Goal: Information Seeking & Learning: Find specific fact

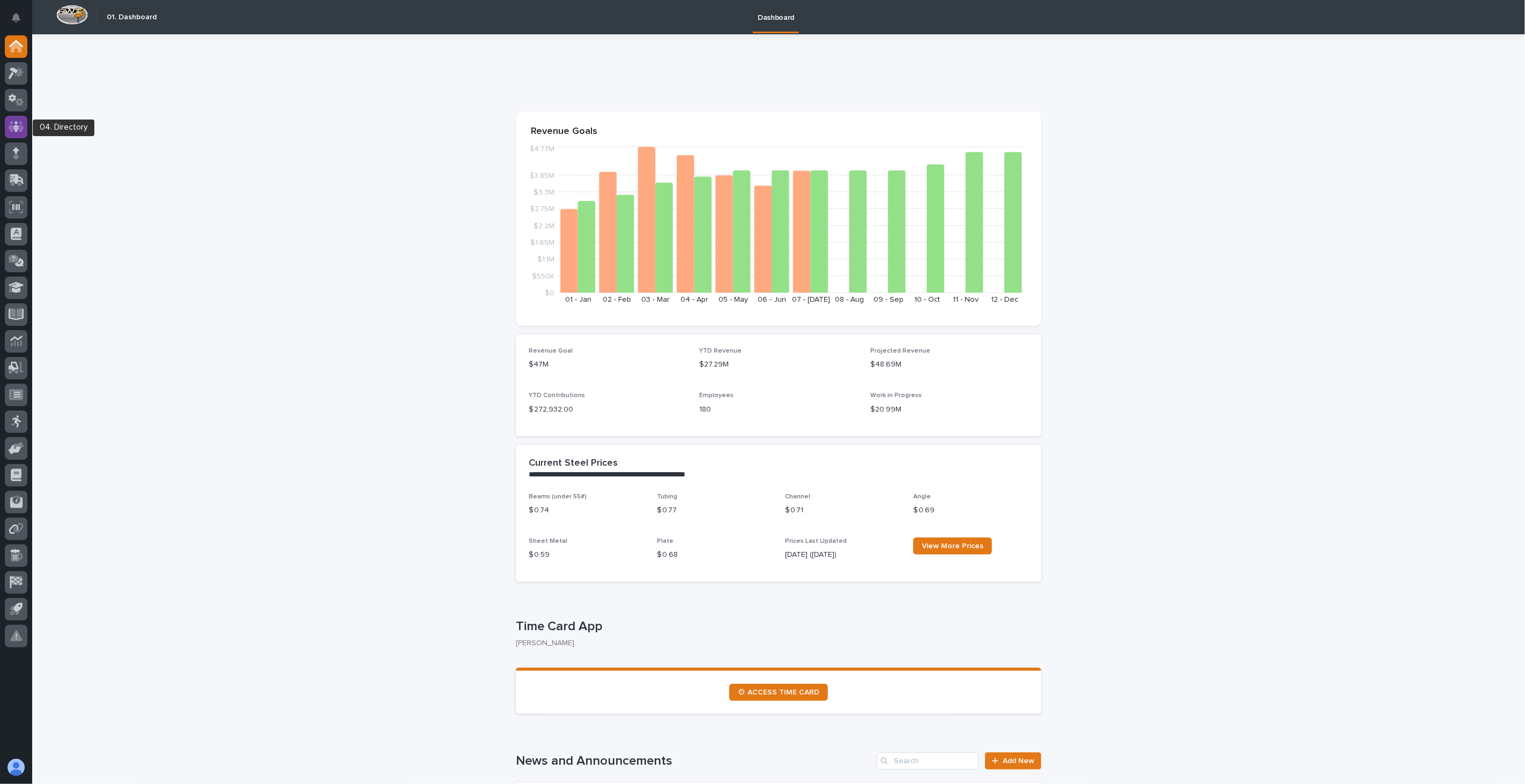
click at [20, 127] on icon at bounding box center [16, 127] width 15 height 11
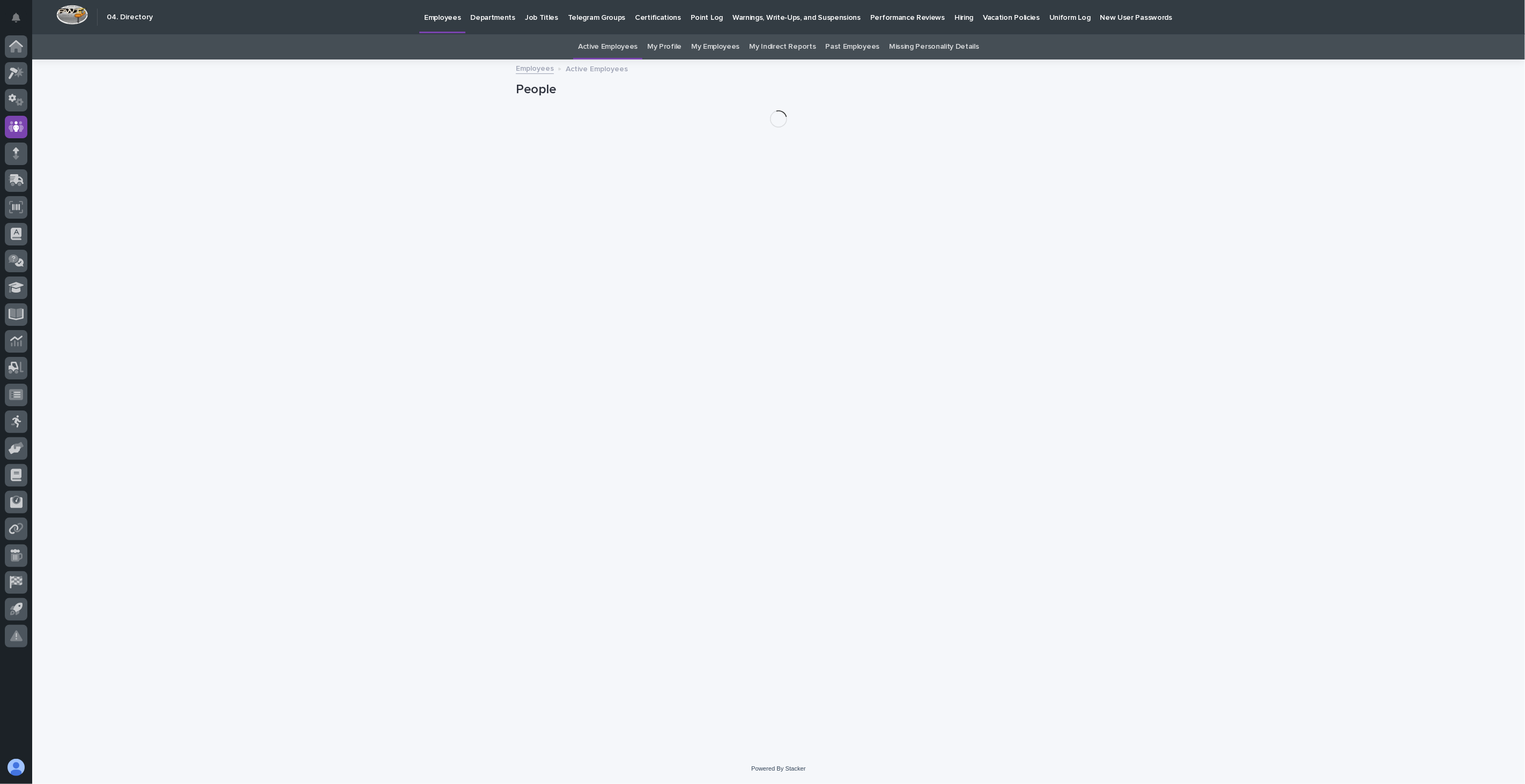
click at [858, 44] on link "Past Employees" at bounding box center [852, 47] width 54 height 25
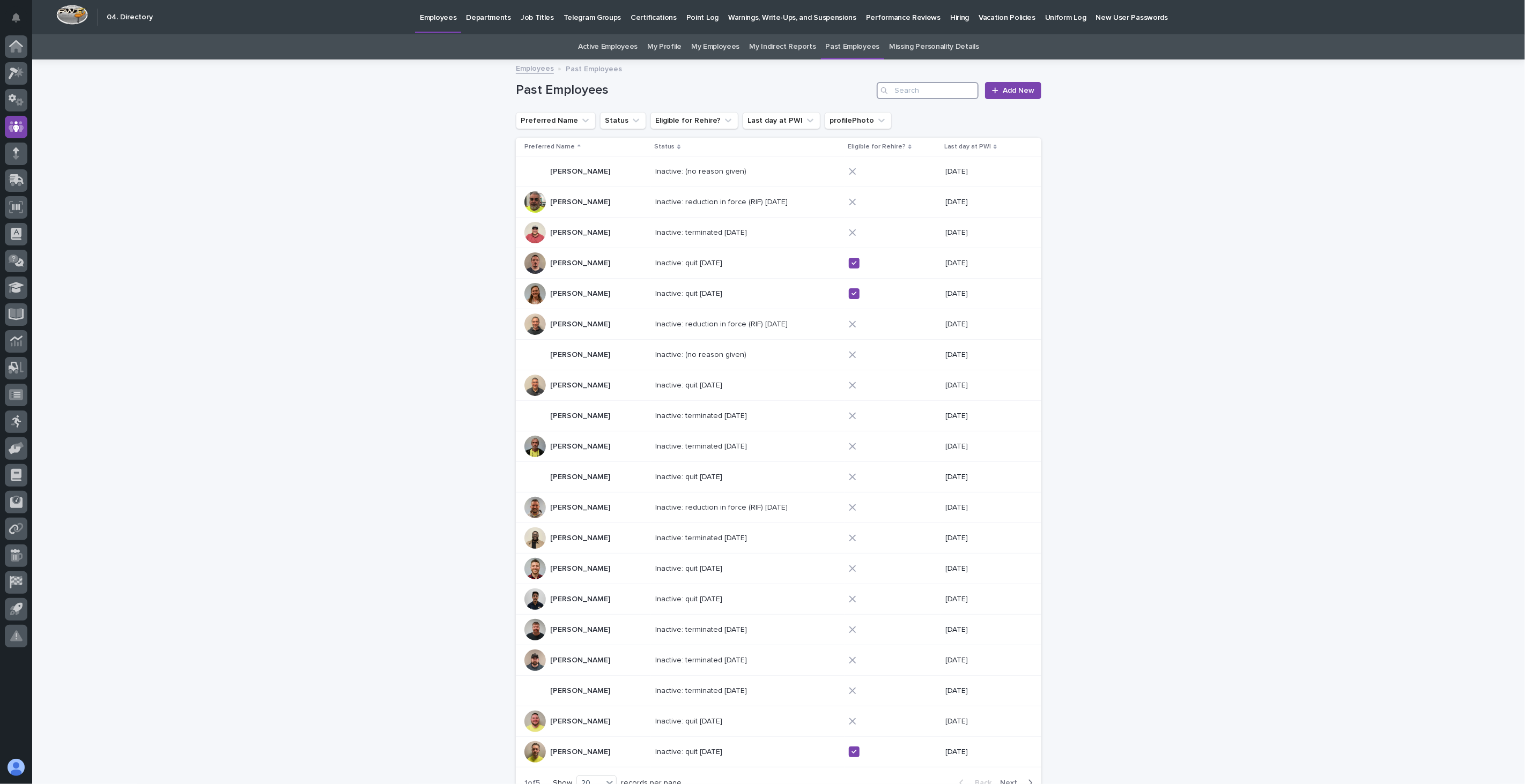
click at [931, 89] on input "Search" at bounding box center [928, 91] width 102 height 17
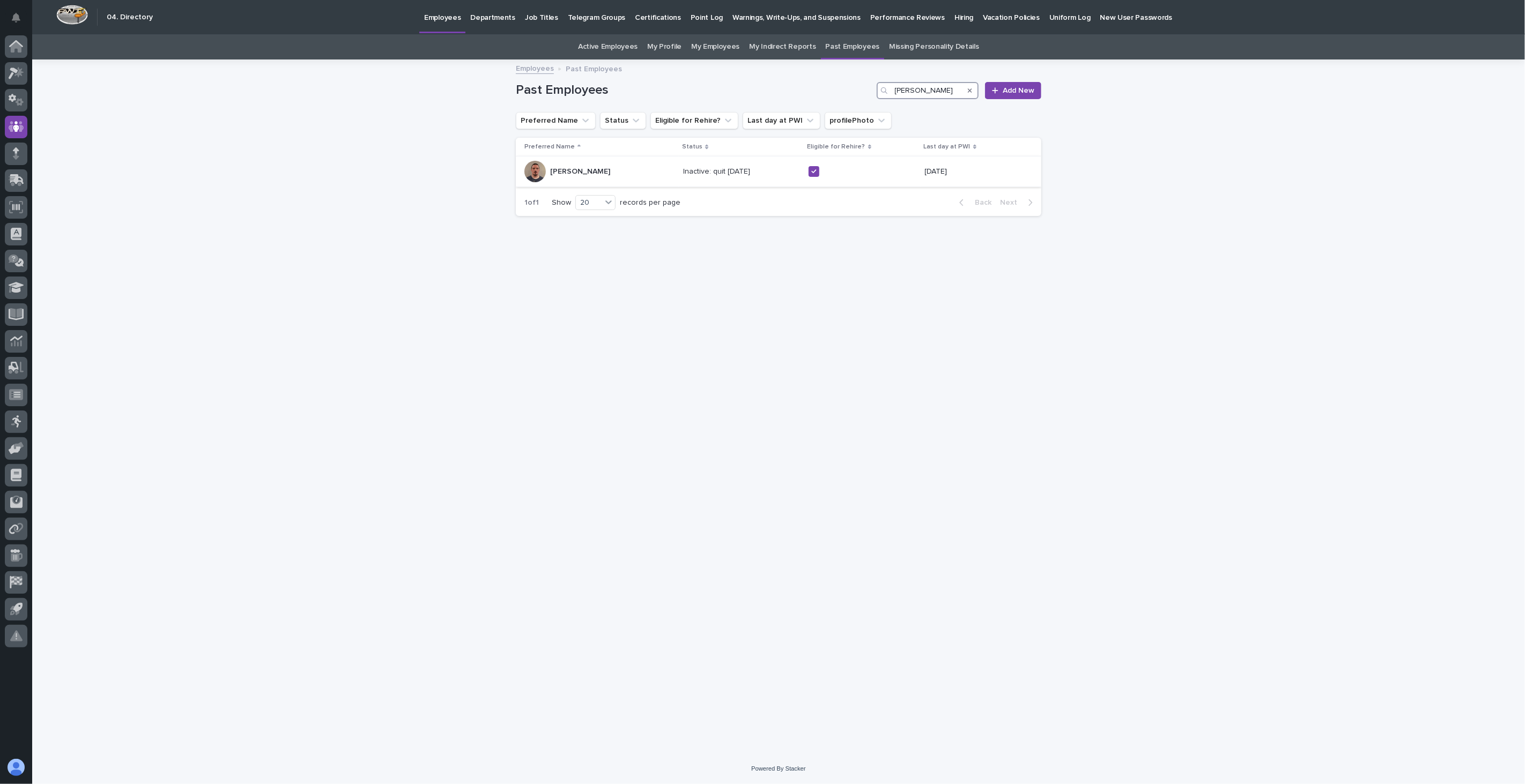
type input "[PERSON_NAME]"
click at [612, 183] on td "[PERSON_NAME] [PERSON_NAME]" at bounding box center [597, 172] width 163 height 31
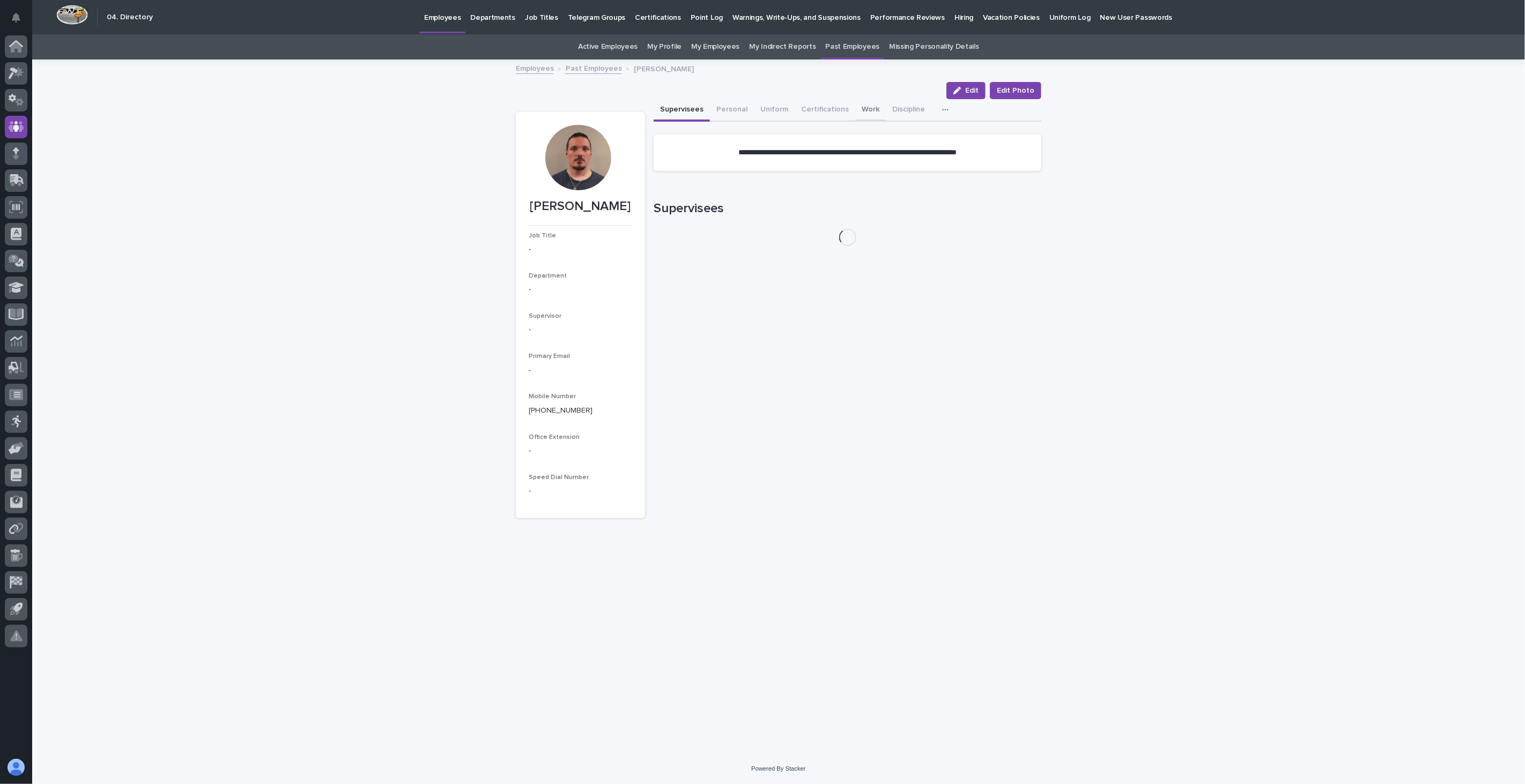
click at [857, 107] on button "Work" at bounding box center [871, 111] width 31 height 22
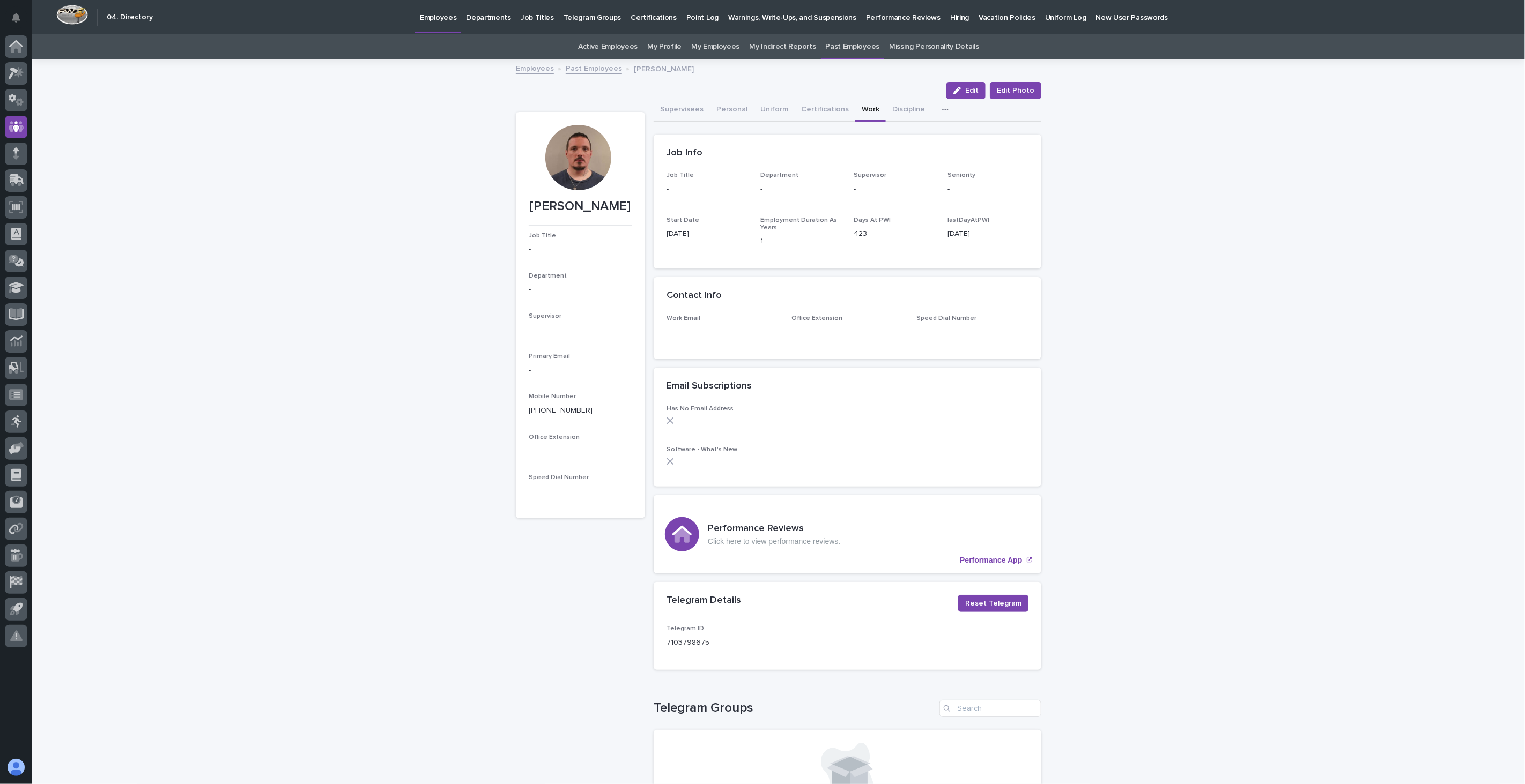
click at [580, 69] on link "Past Employees" at bounding box center [594, 67] width 56 height 12
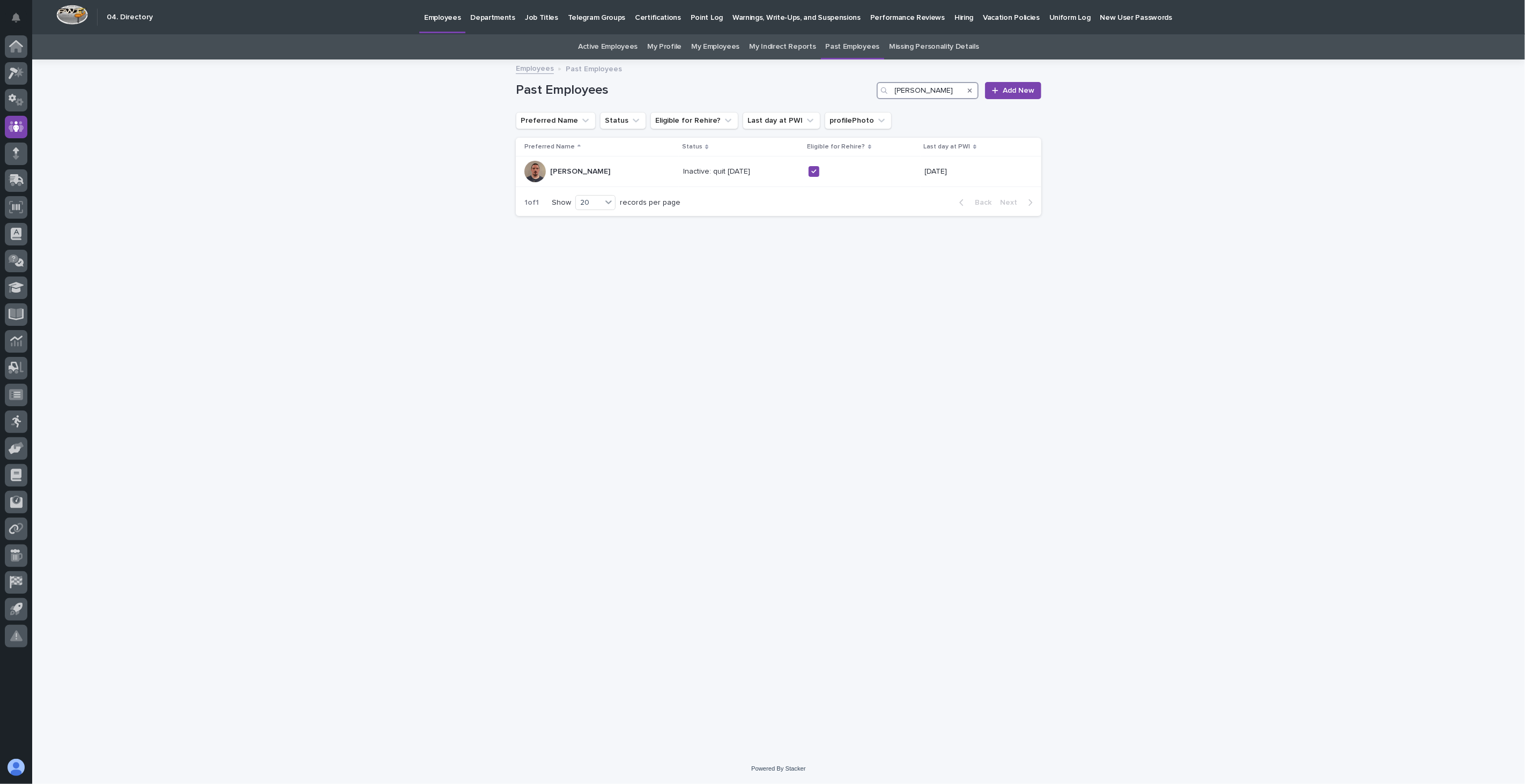
drag, startPoint x: 923, startPoint y: 90, endPoint x: 787, endPoint y: 81, distance: 136.3
click at [786, 82] on div "Past Employees [PERSON_NAME] Add New" at bounding box center [778, 91] width 526 height 17
type input "[PERSON_NAME]"
click at [617, 179] on div "Cef [PERSON_NAME] Cef [PERSON_NAME]" at bounding box center [600, 172] width 150 height 21
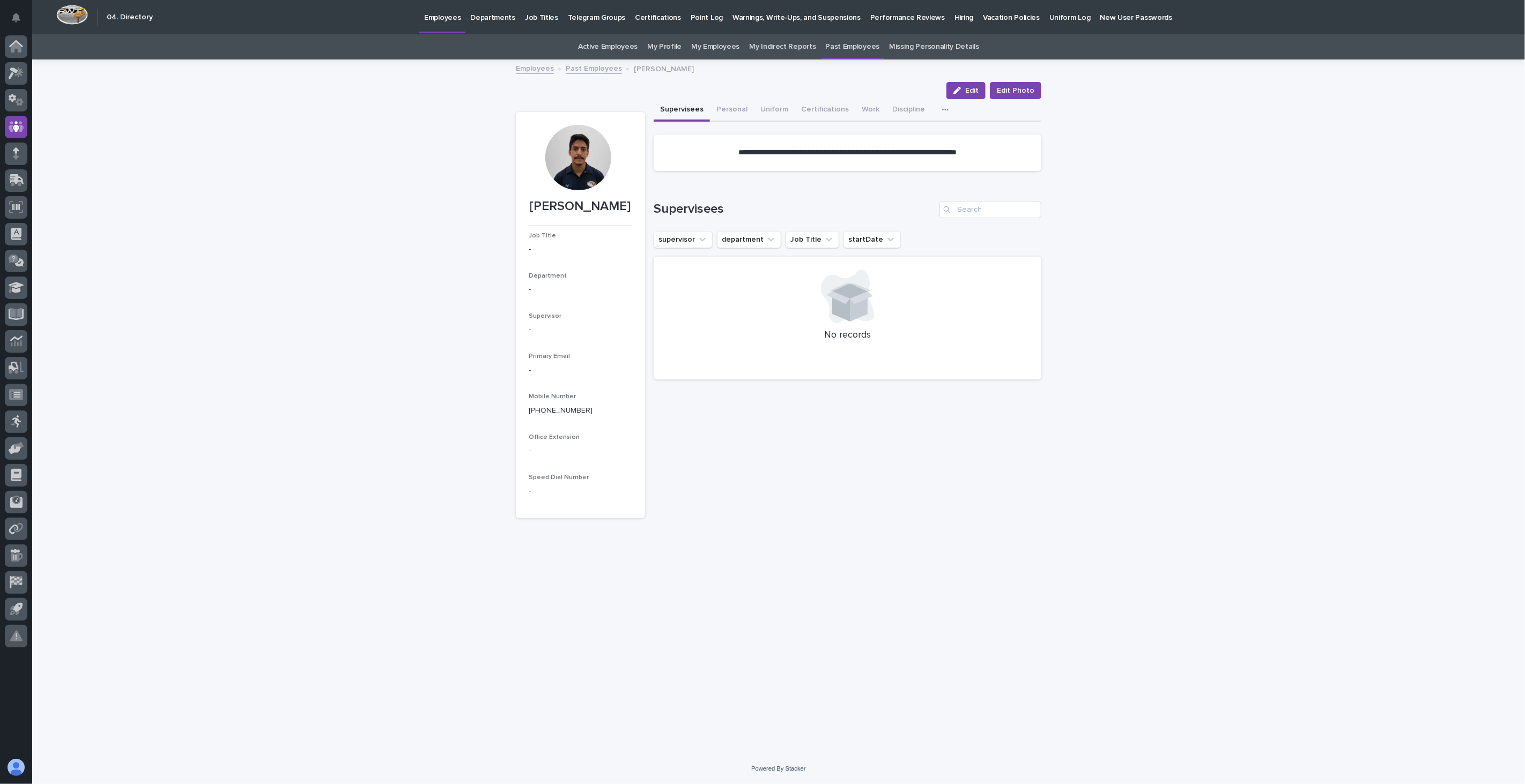
click at [594, 67] on link "Past Employees" at bounding box center [594, 67] width 56 height 12
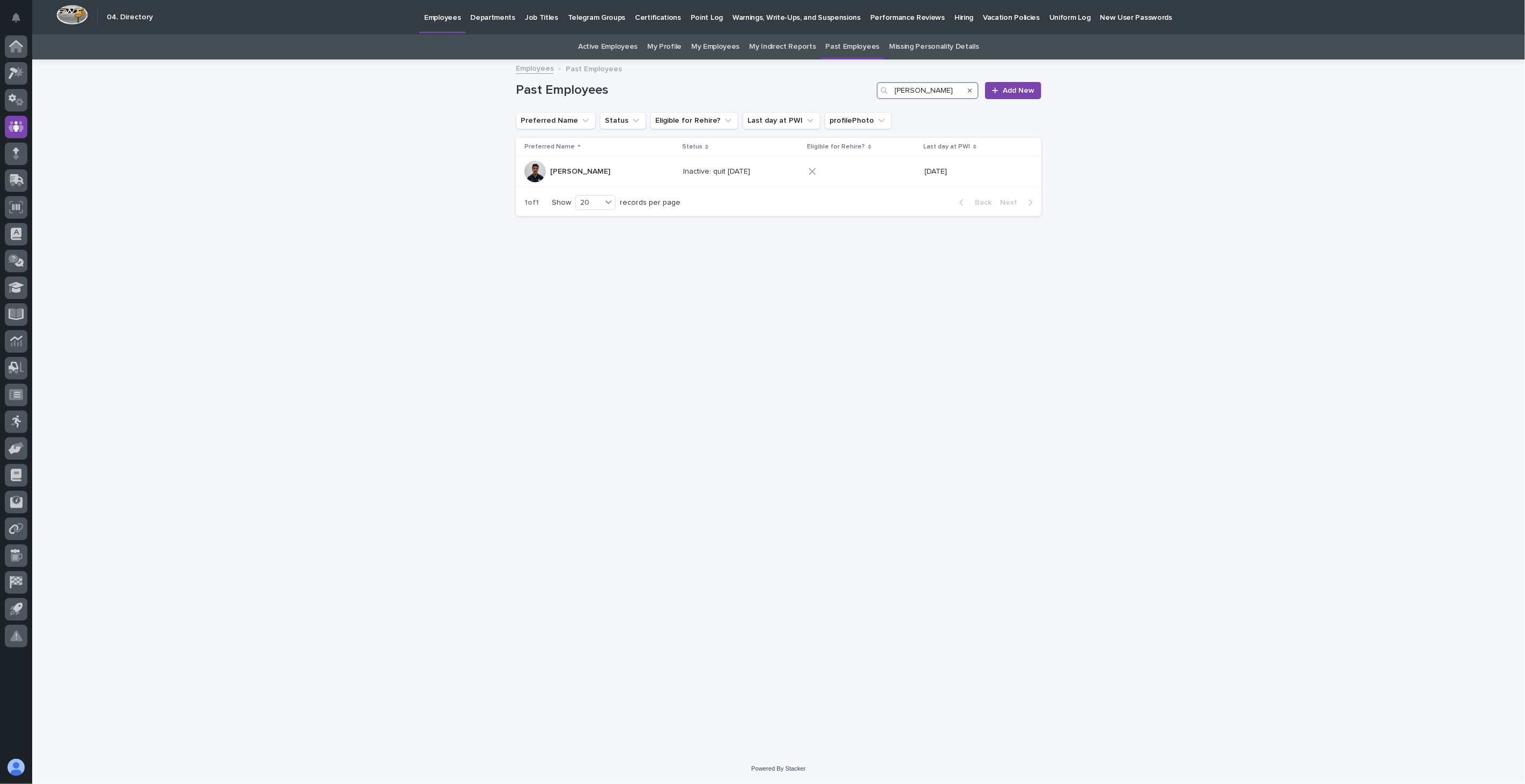
drag, startPoint x: 945, startPoint y: 90, endPoint x: 776, endPoint y: 81, distance: 169.2
click at [776, 81] on div "Past Employees [PERSON_NAME] Add New" at bounding box center [778, 86] width 526 height 51
drag, startPoint x: 886, startPoint y: 86, endPoint x: 837, endPoint y: 79, distance: 49.5
click at [837, 81] on div "Past Employees [PERSON_NAME] Add New" at bounding box center [778, 86] width 526 height 51
type input "[PERSON_NAME]"
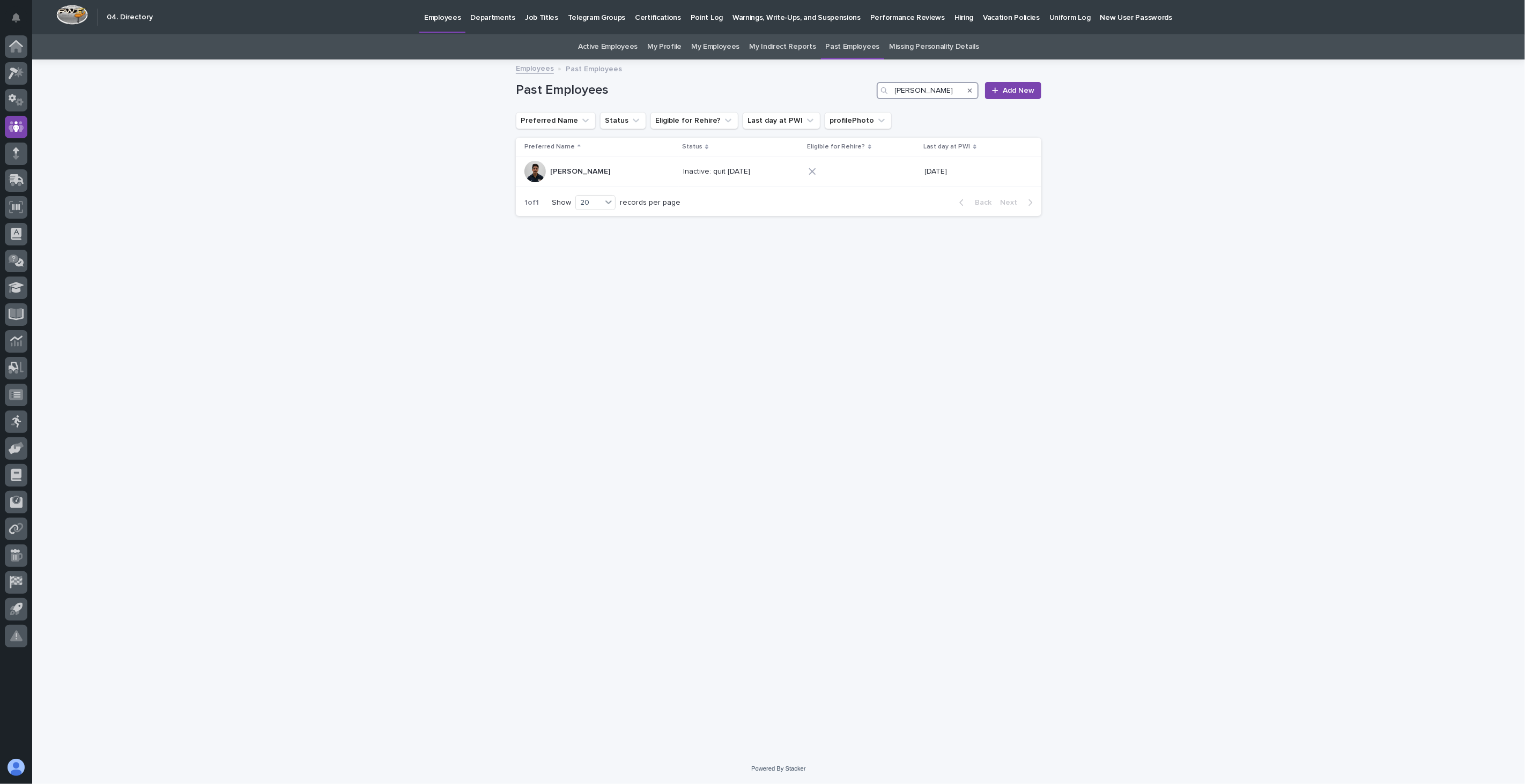
drag, startPoint x: 908, startPoint y: 91, endPoint x: 816, endPoint y: 93, distance: 92.0
click at [816, 93] on div "Past Employees [PERSON_NAME] Add New" at bounding box center [778, 91] width 526 height 17
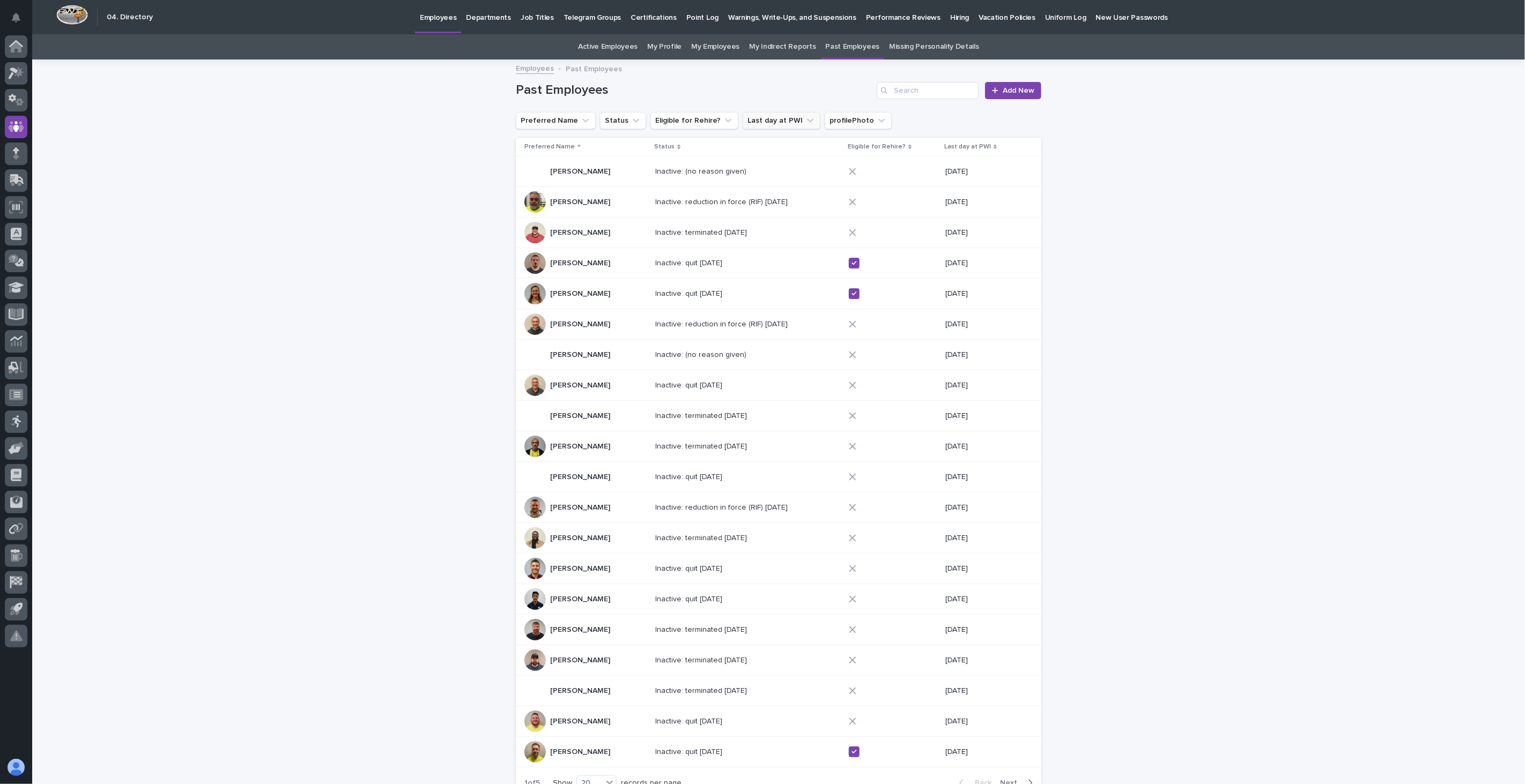
click at [807, 120] on icon "Last day at PWI" at bounding box center [810, 120] width 7 height 4
click at [794, 253] on div "this year" at bounding box center [806, 259] width 137 height 17
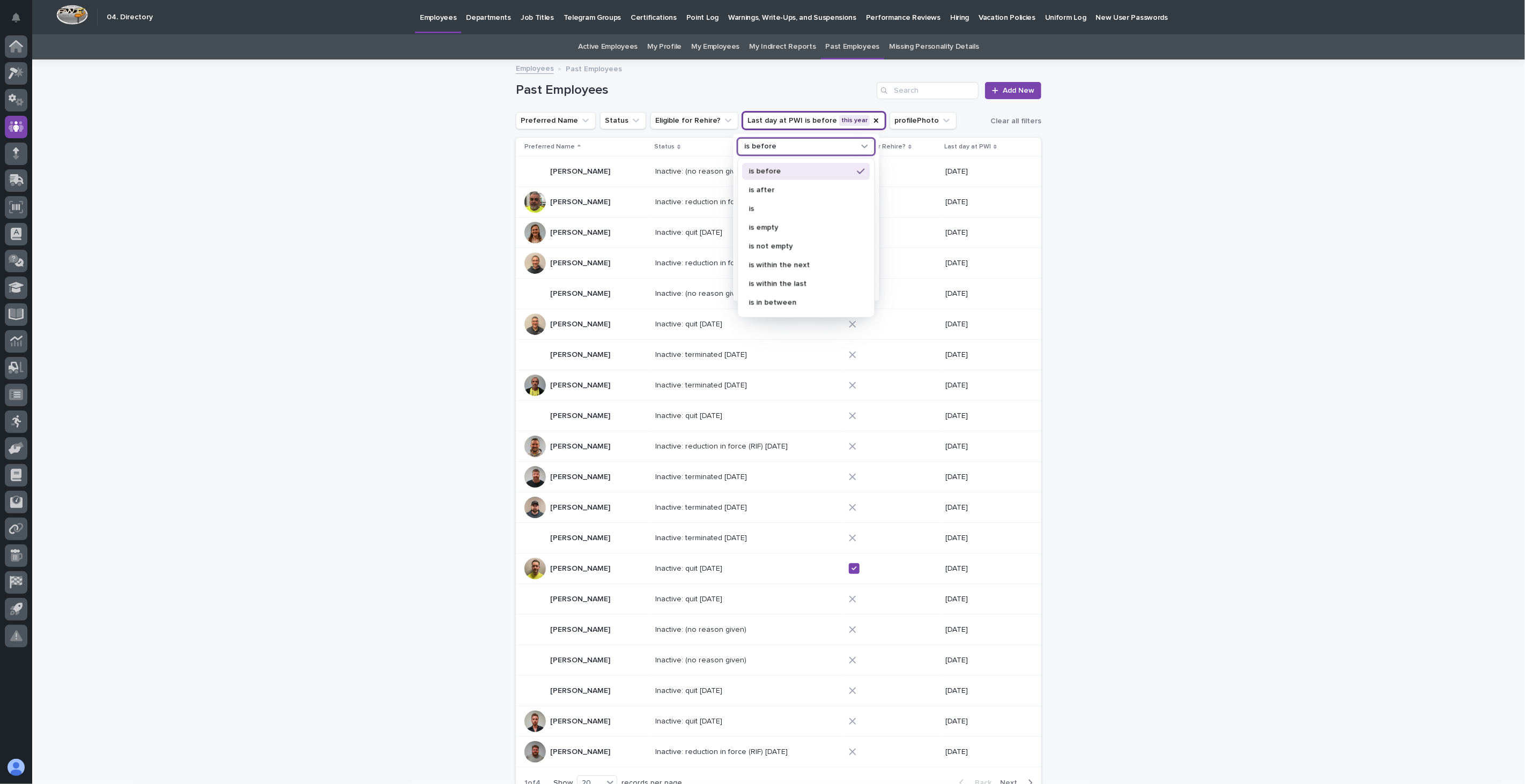
click at [860, 147] on icon at bounding box center [865, 146] width 11 height 11
click at [837, 186] on p "is after" at bounding box center [801, 189] width 104 height 8
click at [776, 169] on input "Search" at bounding box center [806, 168] width 136 height 17
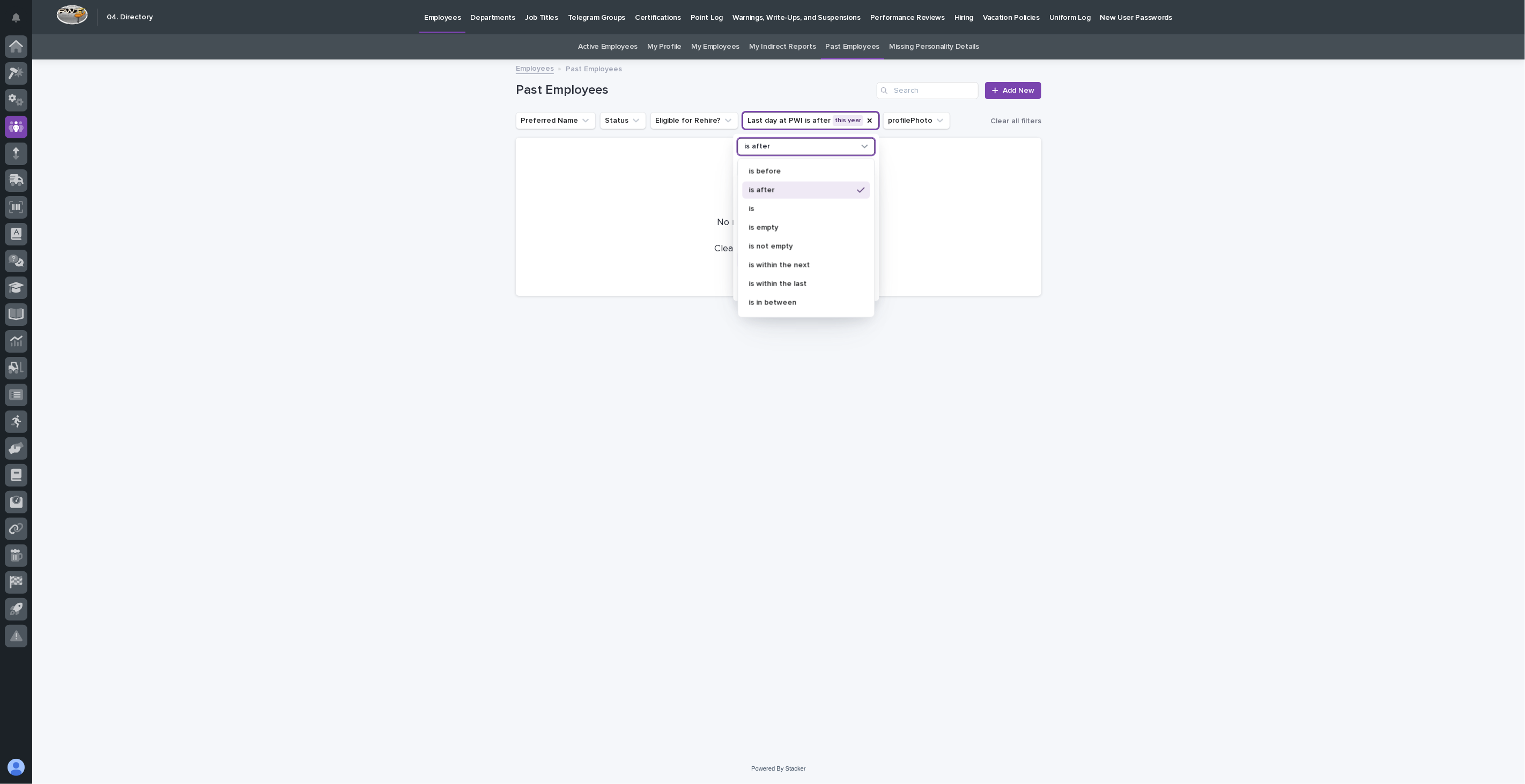
click at [864, 148] on icon at bounding box center [865, 146] width 11 height 11
click at [795, 282] on p "is within the last" at bounding box center [801, 283] width 104 height 8
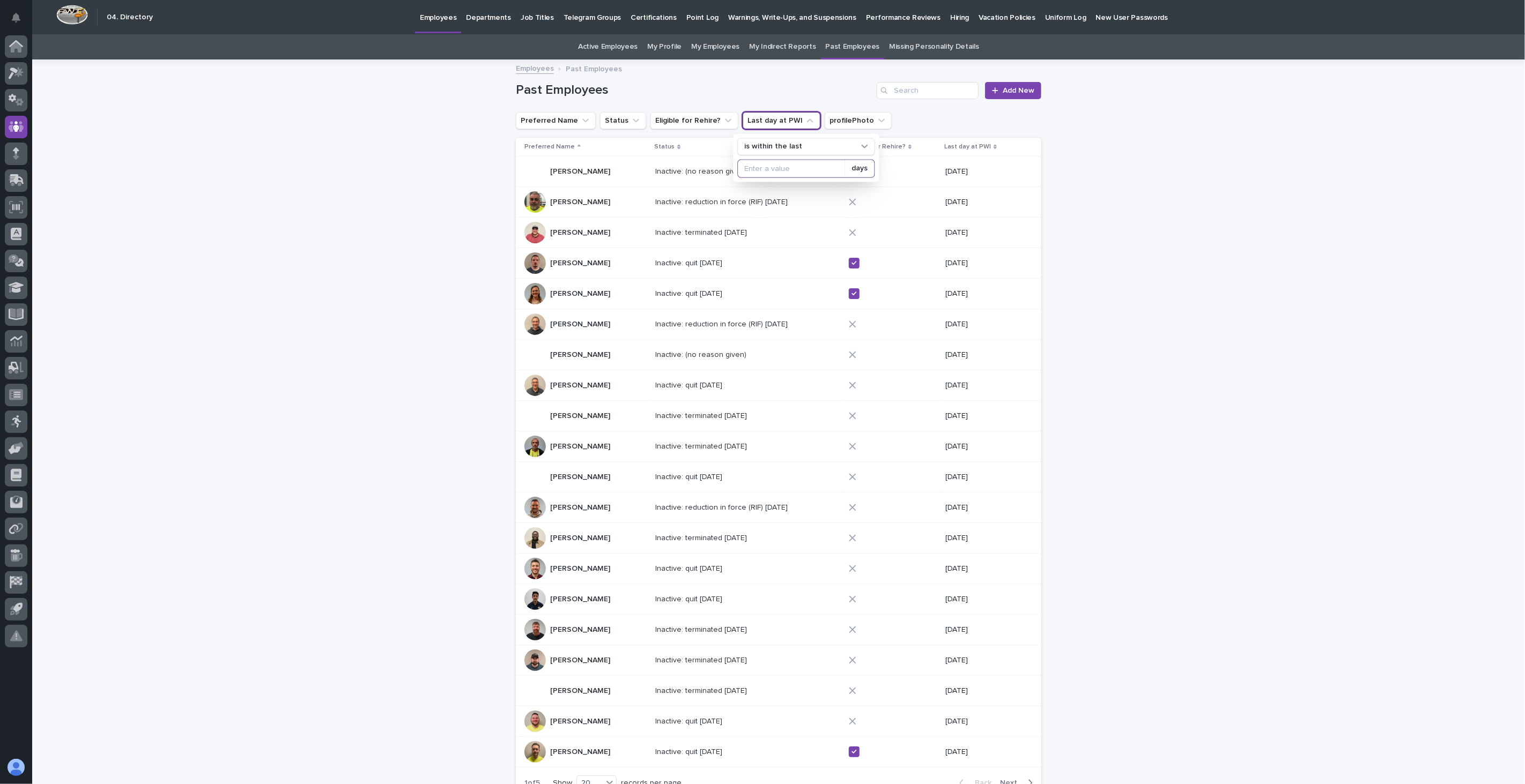
click at [817, 172] on input at bounding box center [792, 168] width 107 height 17
click at [861, 146] on icon at bounding box center [865, 146] width 11 height 11
click at [783, 193] on p "is after" at bounding box center [801, 189] width 104 height 8
drag, startPoint x: 789, startPoint y: 169, endPoint x: 693, endPoint y: 162, distance: 96.3
click at [691, 164] on div "Past Employees Add New Preferred Name Status Eligible for Rehire? Last day at P…" at bounding box center [778, 433] width 526 height 744
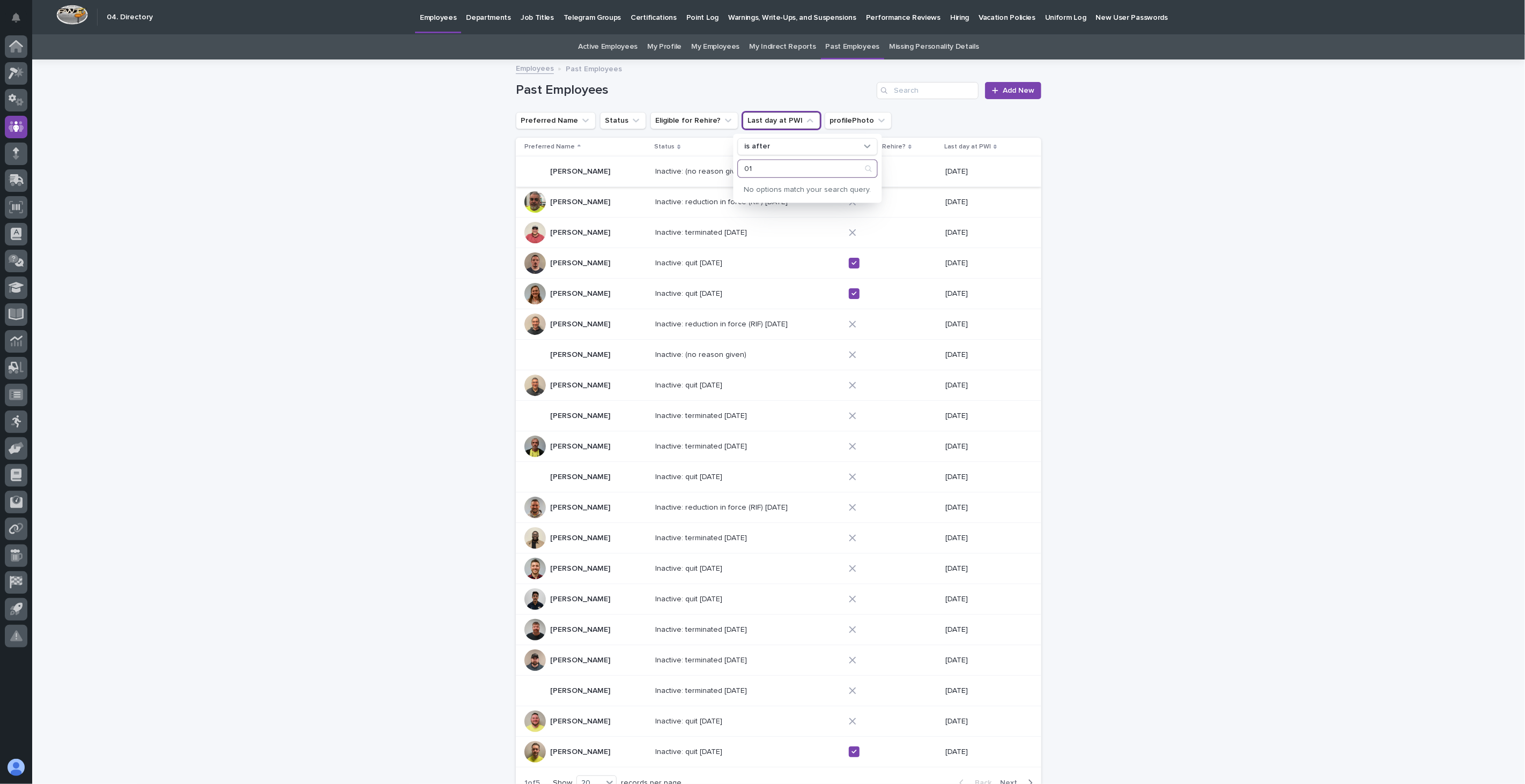
type input "0"
click at [781, 287] on p "last year" at bounding box center [801, 288] width 114 height 8
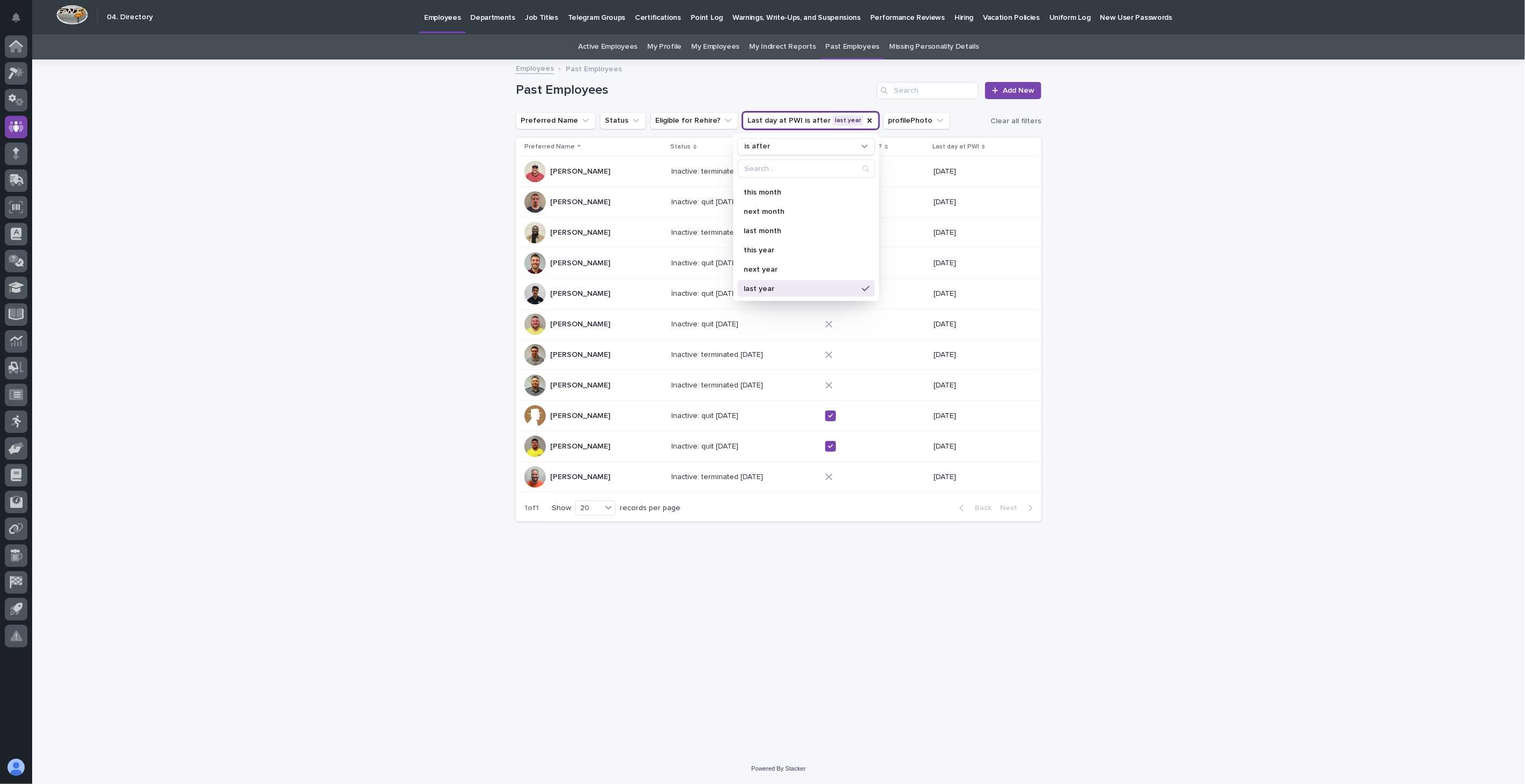
click at [1217, 321] on div "Loading... Saving… Loading... Saving… Past Employees Add New Preferred Name Sta…" at bounding box center [778, 406] width 1493 height 693
